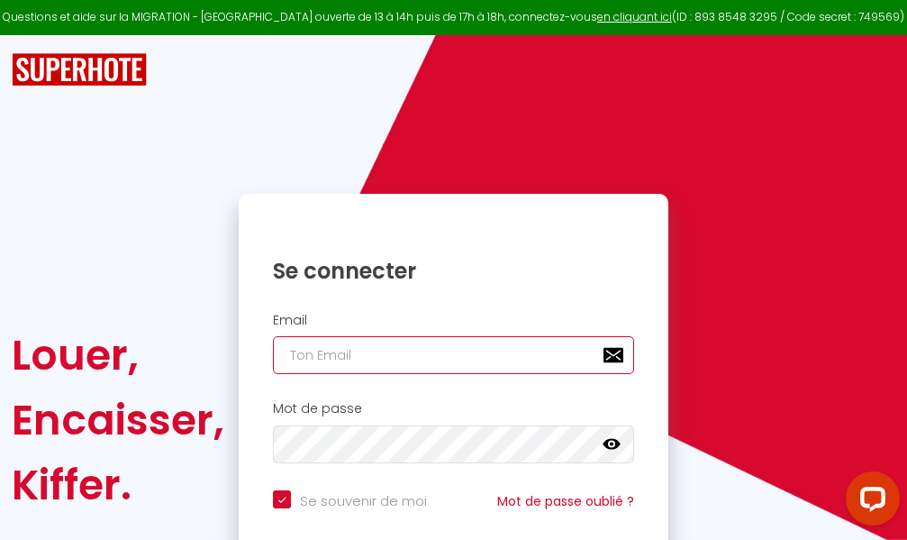
click at [475, 352] on input "email" at bounding box center [453, 355] width 361 height 38
type input "m"
checkbox input "true"
type input "ma"
checkbox input "true"
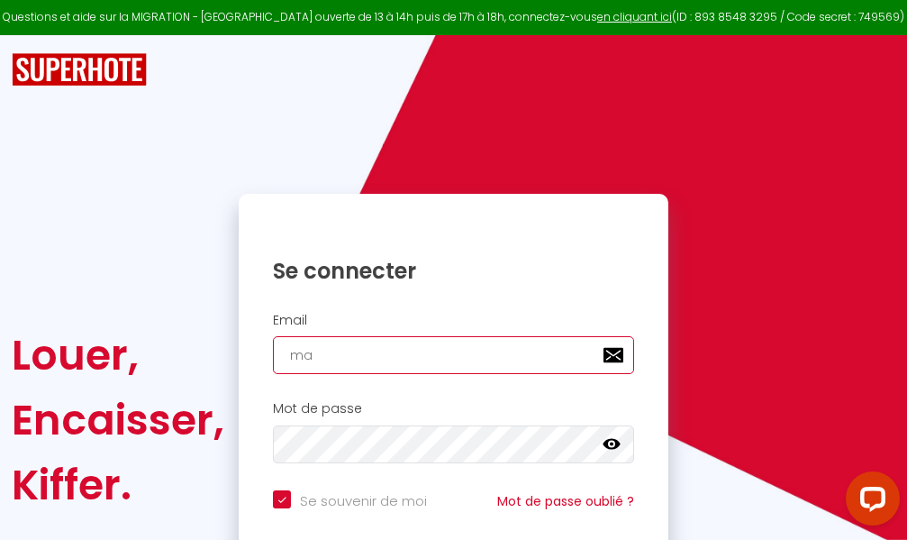
type input "mar"
checkbox input "true"
type input "marc"
checkbox input "true"
type input "marcd"
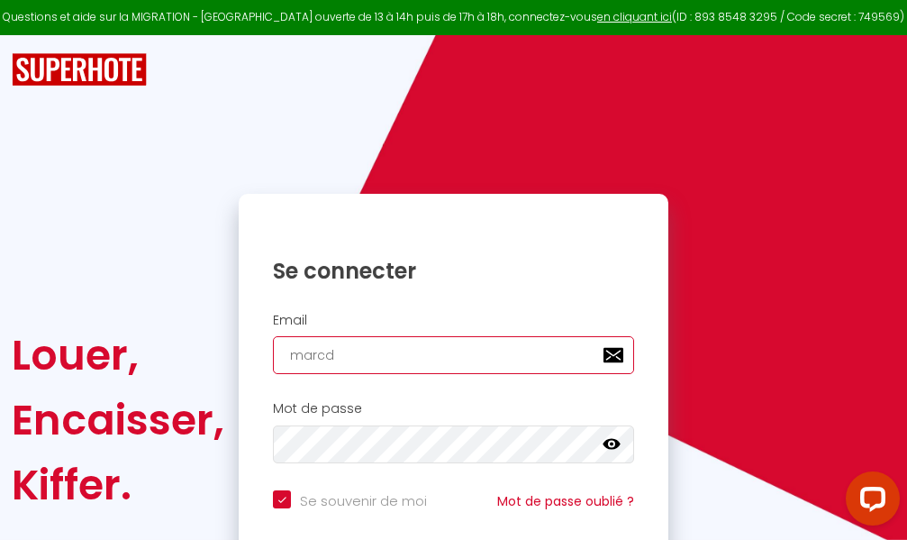
checkbox input "true"
type input "marcdp"
checkbox input "true"
type input "marcdpo"
checkbox input "true"
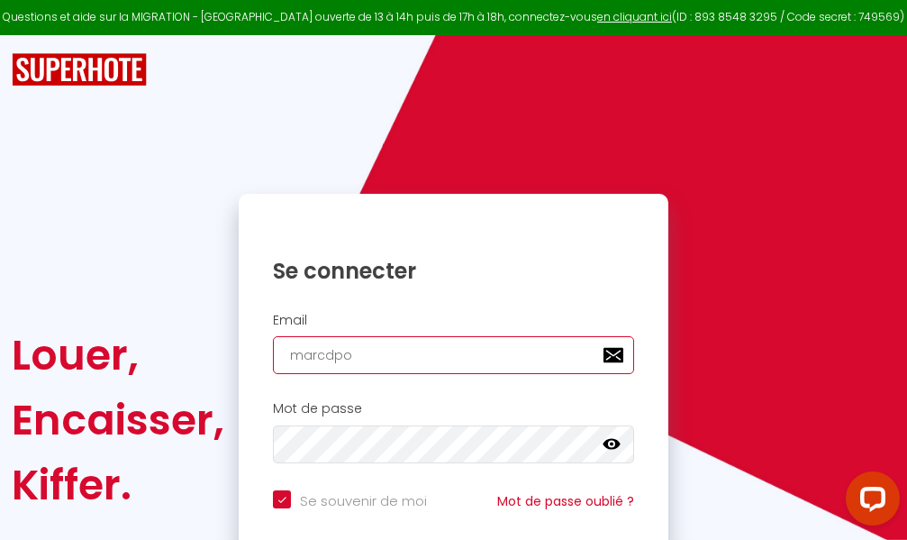
type input "marcdpoz"
checkbox input "true"
type input "marcdpoz."
checkbox input "true"
type input "marcdpoz.l"
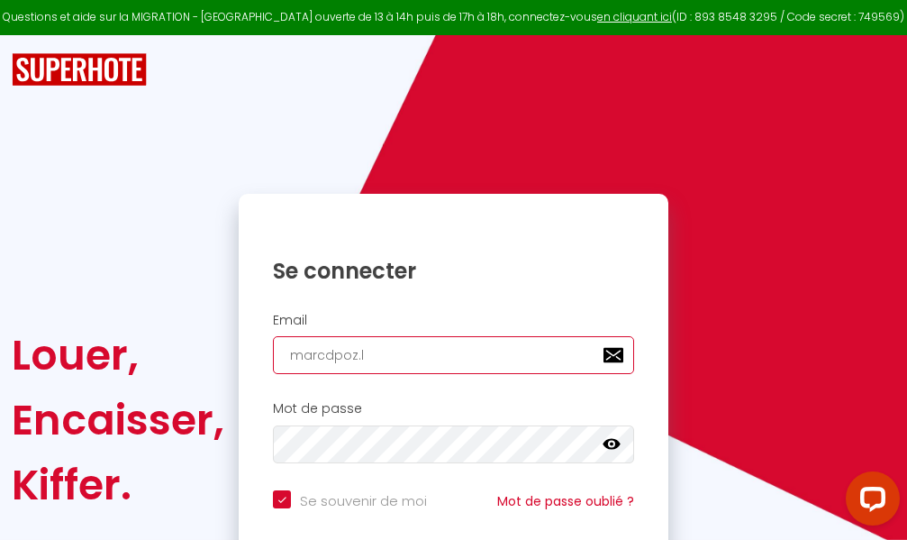
checkbox input "true"
type input "marcdpoz.lo"
checkbox input "true"
type input "marcdpoz.loc"
checkbox input "true"
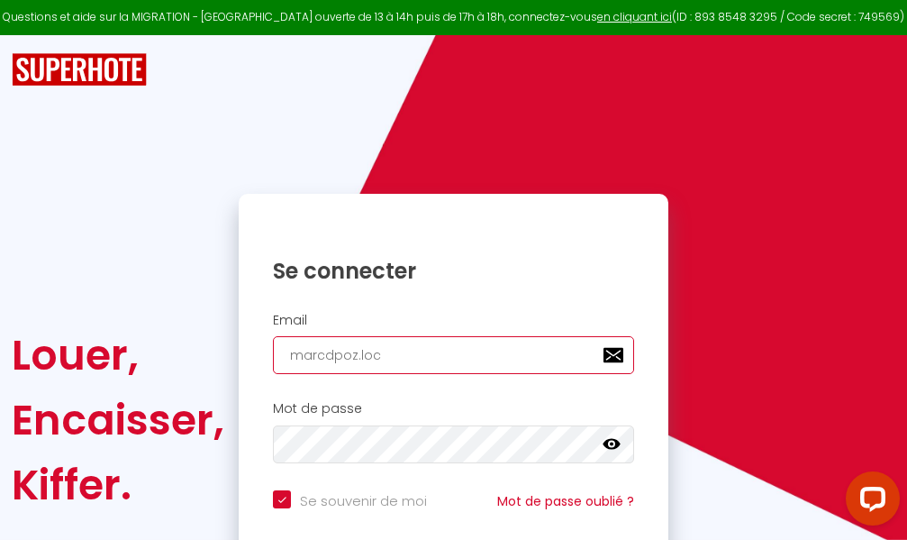
type input "marcdpoz.loca"
checkbox input "true"
type input "marcdpoz.locat"
checkbox input "true"
type input "marcdpoz.locati"
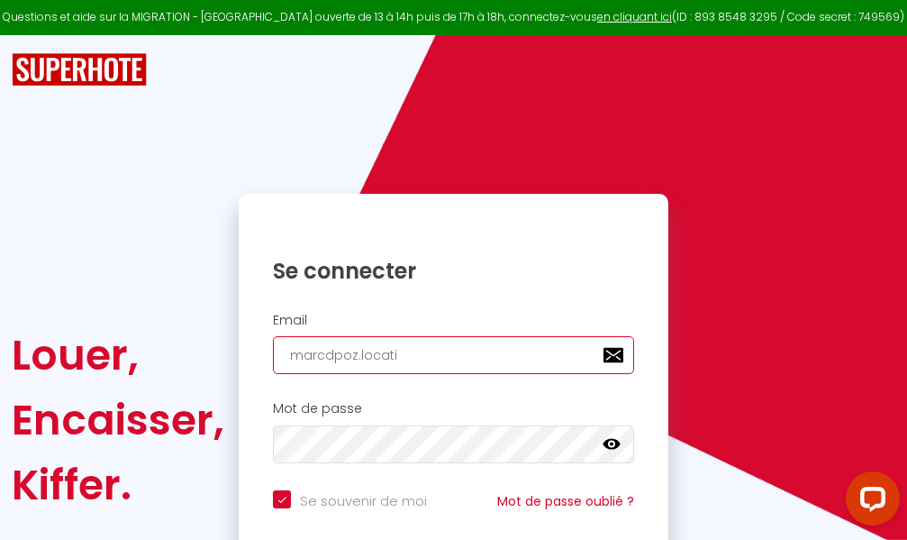
checkbox input "true"
type input "marcdpoz.locatio"
checkbox input "true"
type input "marcdpoz.location"
checkbox input "true"
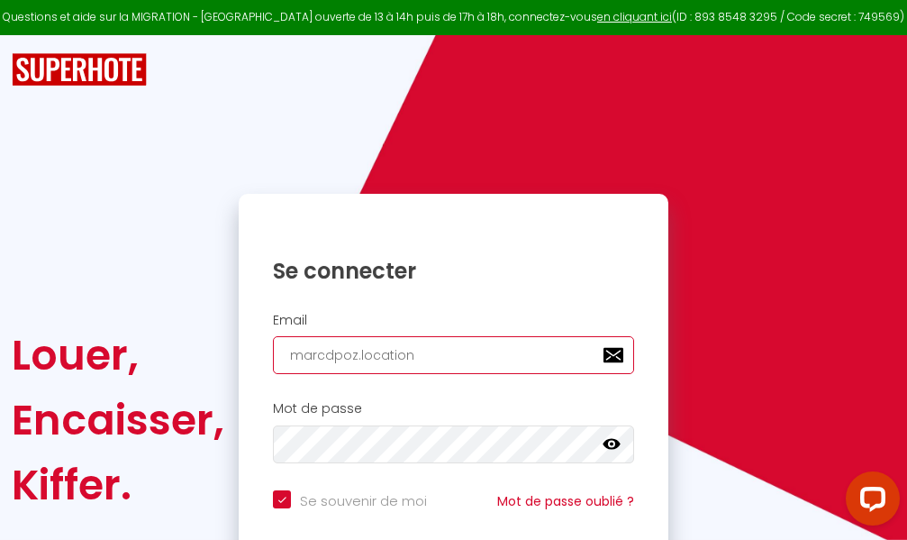
type input "marcdpoz.location@"
checkbox input "true"
type input "marcdpoz.location@g"
checkbox input "true"
type input "marcdpoz.location@gm"
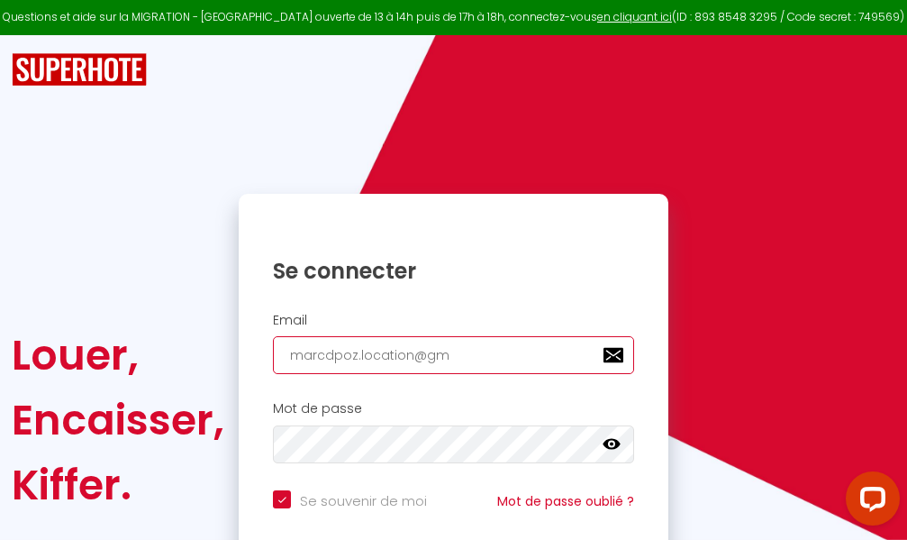
checkbox input "true"
type input "marcdpoz.location@gma"
checkbox input "true"
type input "marcdpoz.location@gmai"
checkbox input "true"
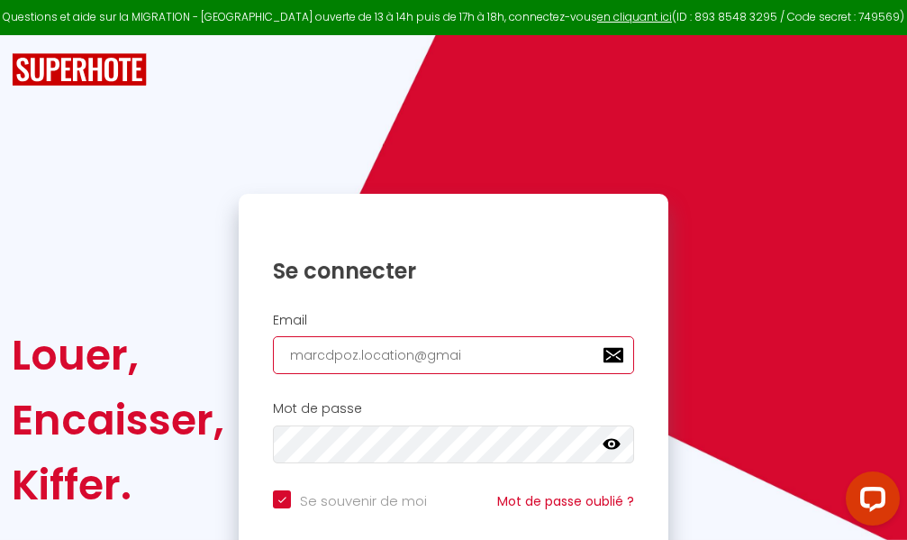
type input "[EMAIL_ADDRESS]"
checkbox input "true"
type input "[EMAIL_ADDRESS]."
checkbox input "true"
type input "marcdpoz.location@gmail.c"
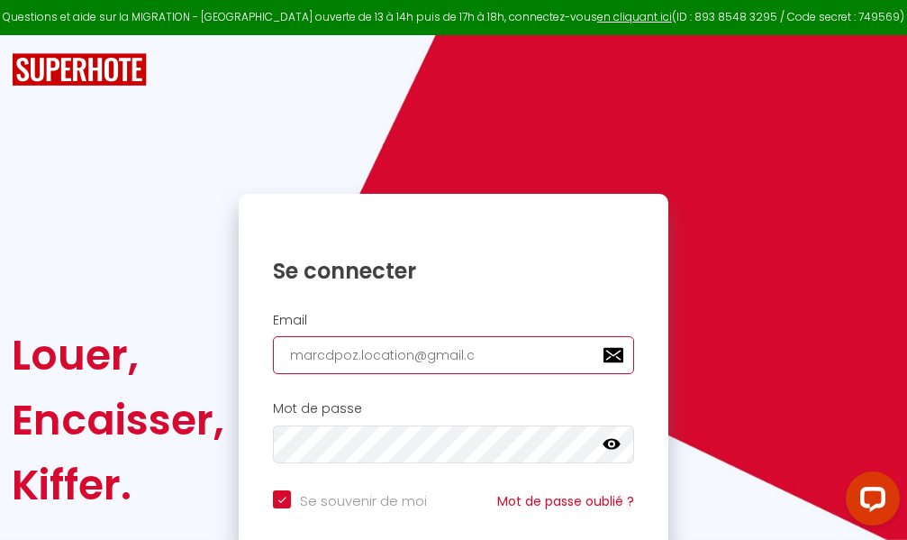
checkbox input "true"
type input "[EMAIL_ADDRESS][DOMAIN_NAME]"
checkbox input "true"
type input "[EMAIL_ADDRESS][DOMAIN_NAME]"
checkbox input "true"
